Goal: Check status: Verify the current state of an ongoing process or item

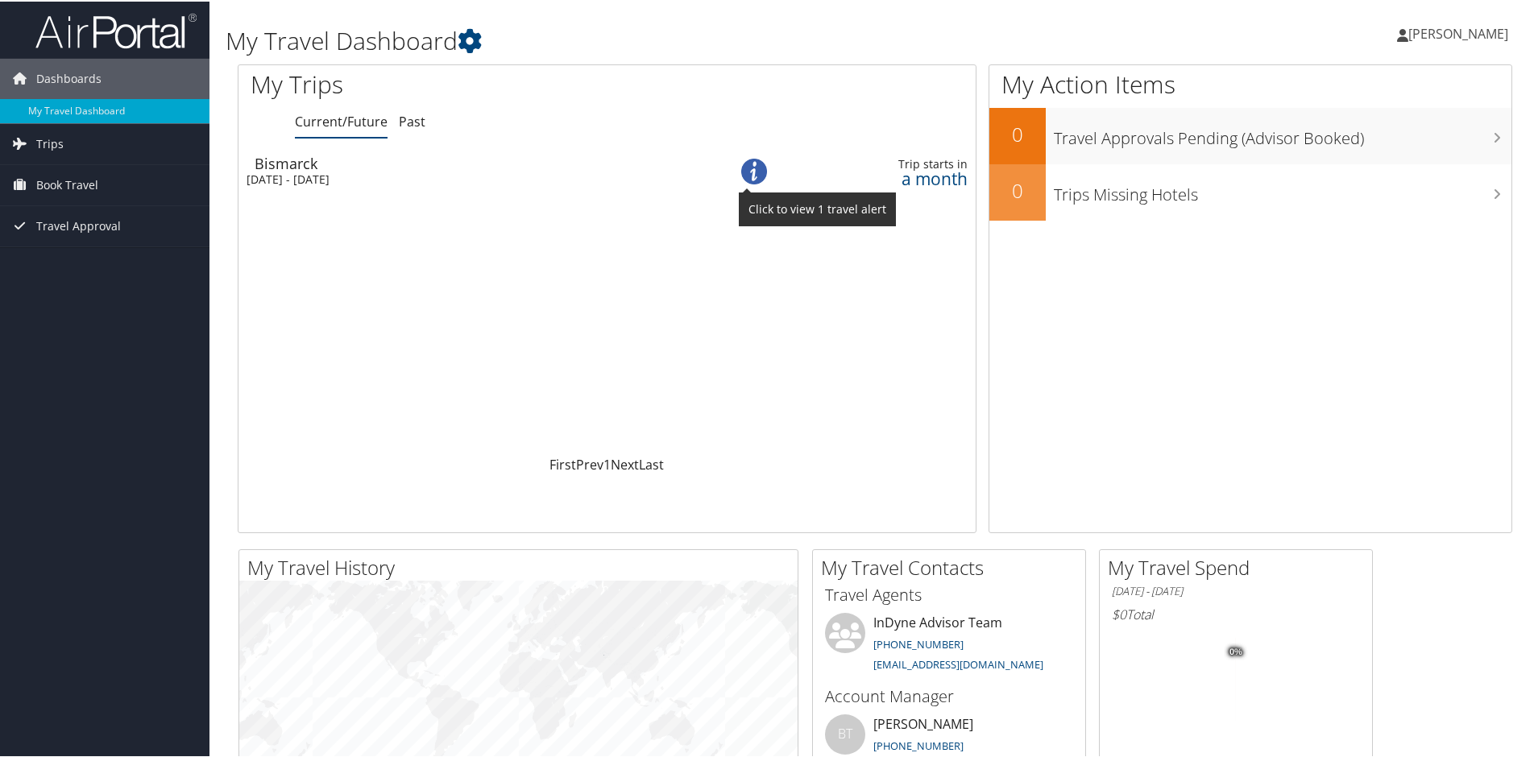
click at [746, 179] on img at bounding box center [754, 170] width 26 height 26
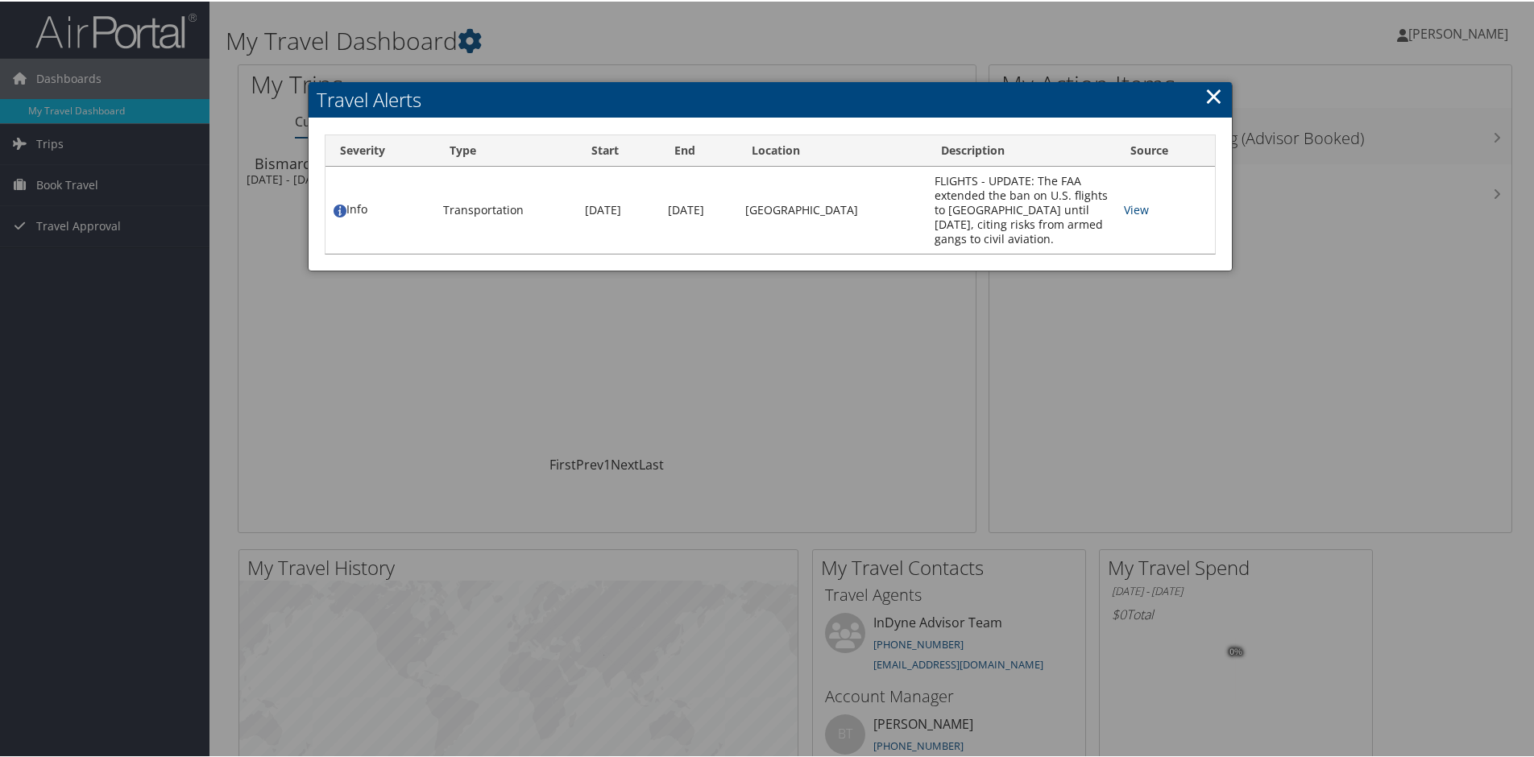
click at [1206, 89] on link "×" at bounding box center [1213, 94] width 19 height 32
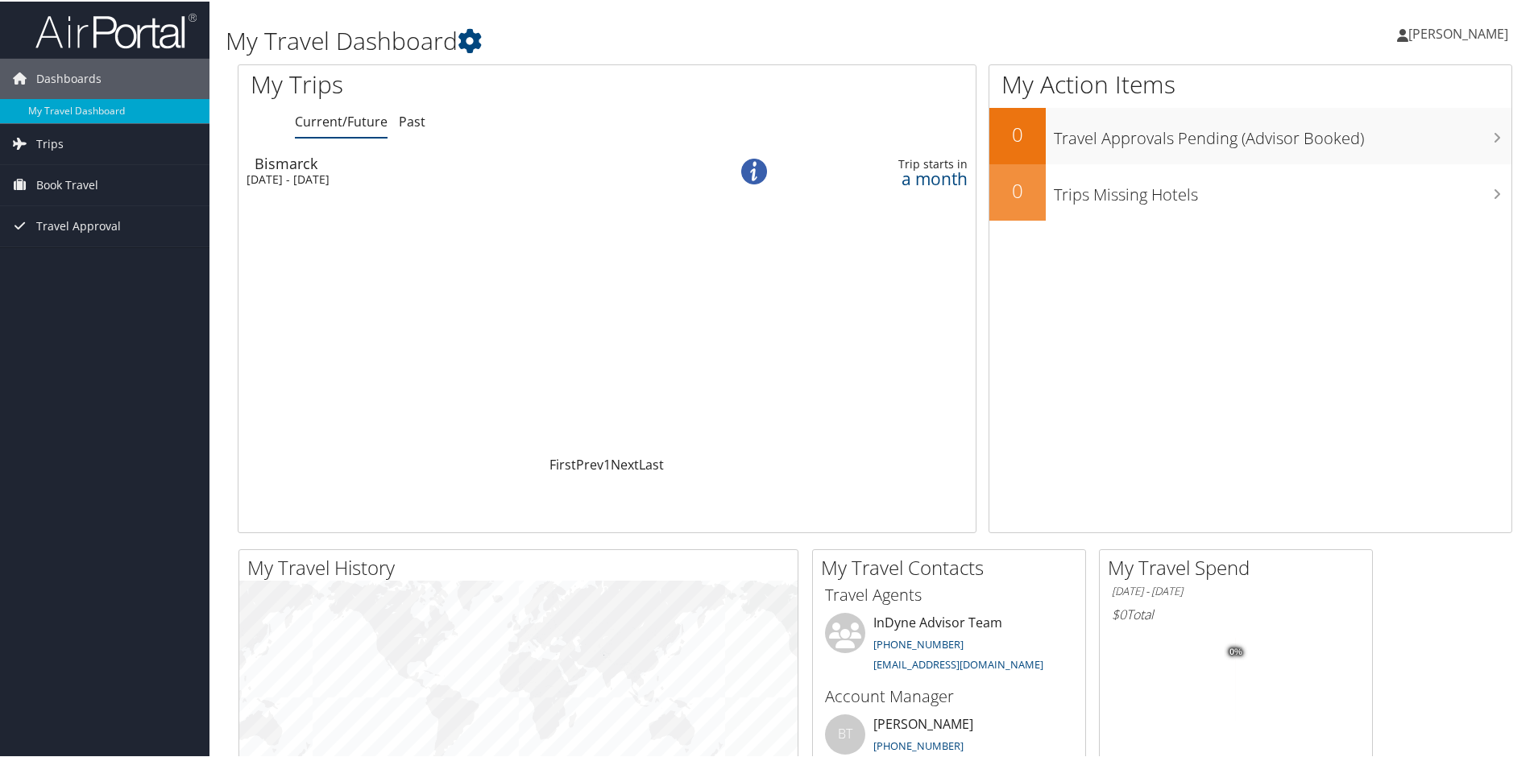
click at [322, 179] on div "[DATE] - [DATE]" at bounding box center [467, 178] width 441 height 15
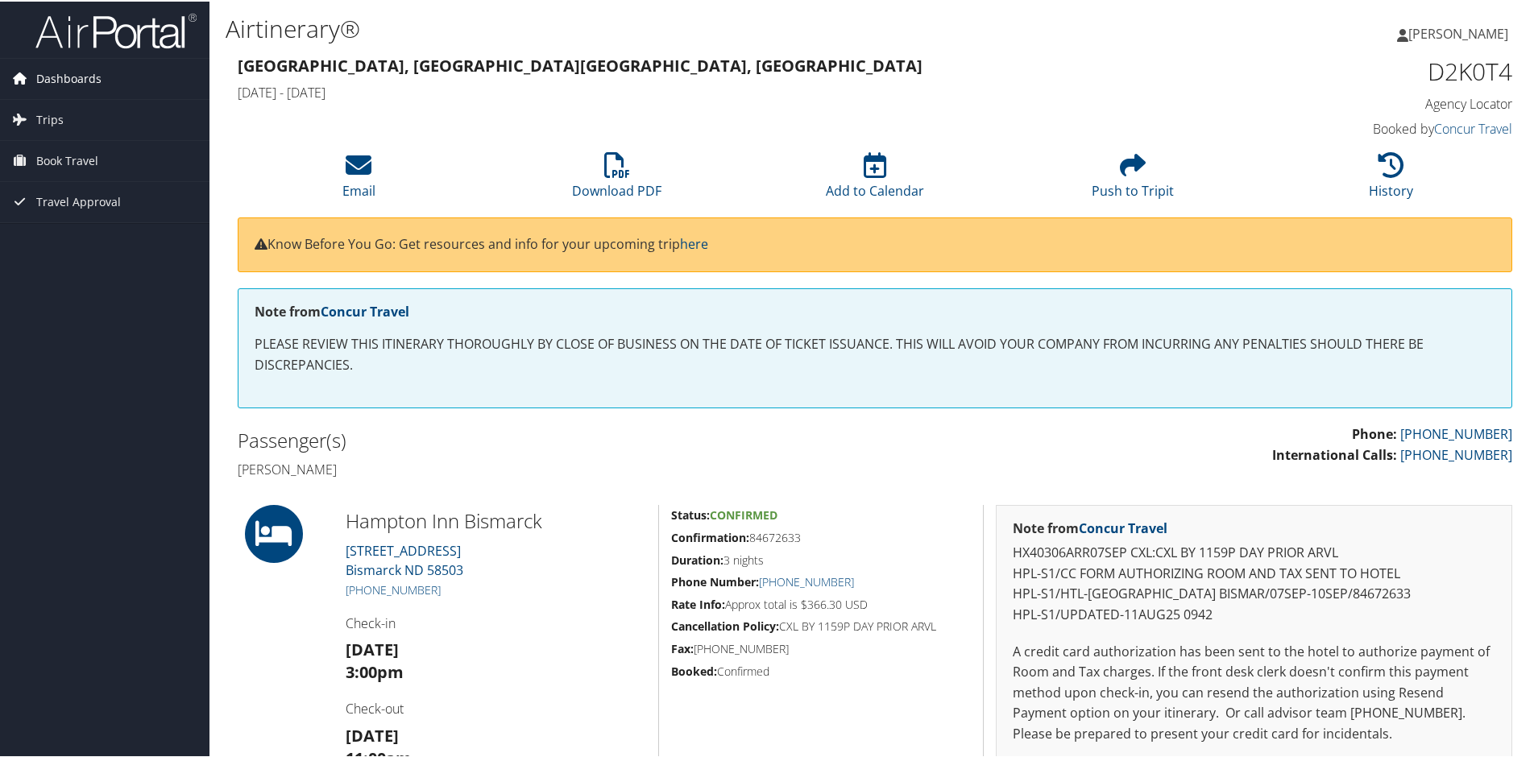
click at [77, 82] on span "Dashboards" at bounding box center [68, 77] width 65 height 40
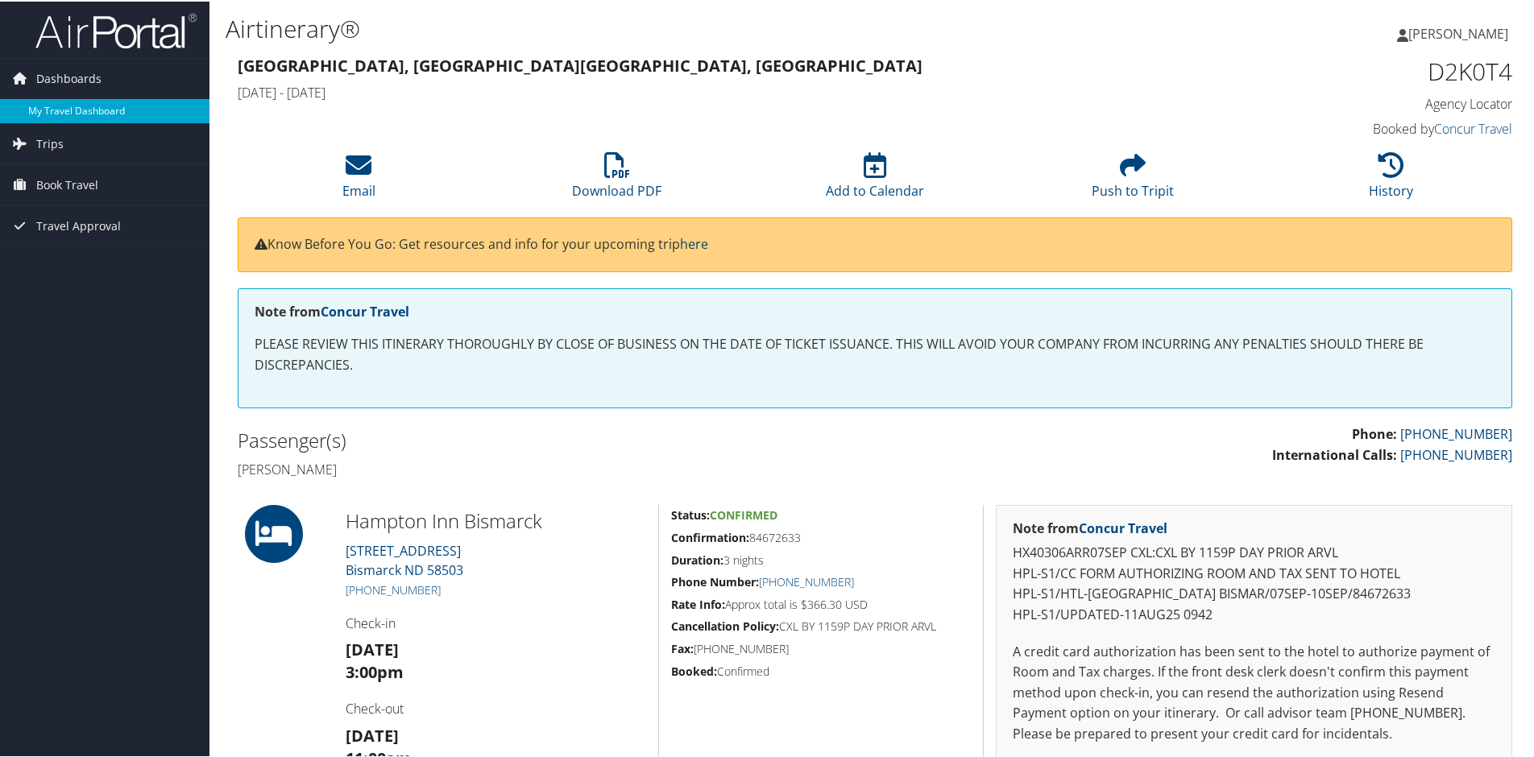
click at [121, 110] on link "My Travel Dashboard" at bounding box center [104, 109] width 209 height 24
